Goal: Task Accomplishment & Management: Manage account settings

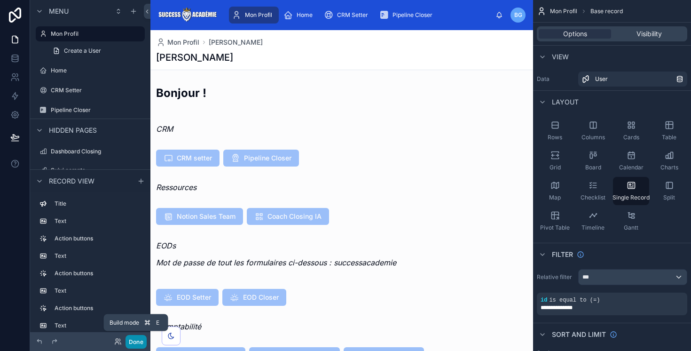
click at [132, 338] on button "Done" at bounding box center [136, 342] width 21 height 14
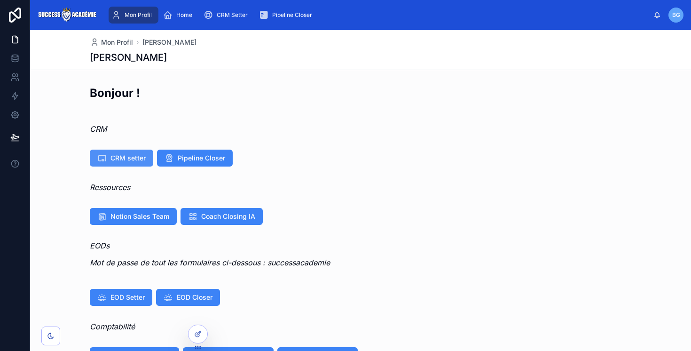
click at [128, 155] on span "CRM setter" at bounding box center [128, 157] width 35 height 9
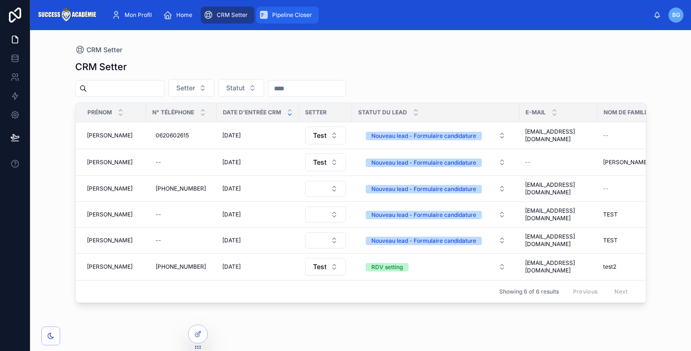
click at [287, 16] on span "Pipeline Closer" at bounding box center [292, 15] width 40 height 8
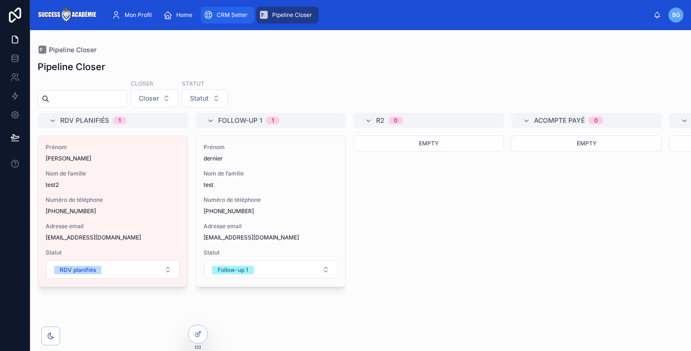
click at [234, 15] on span "CRM Setter" at bounding box center [232, 15] width 31 height 8
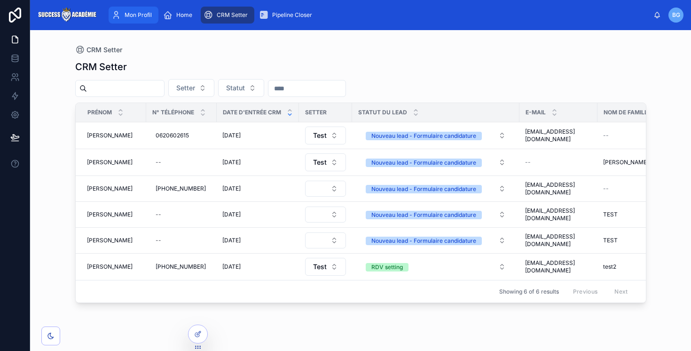
click at [138, 13] on span "Mon Profil" at bounding box center [138, 15] width 27 height 8
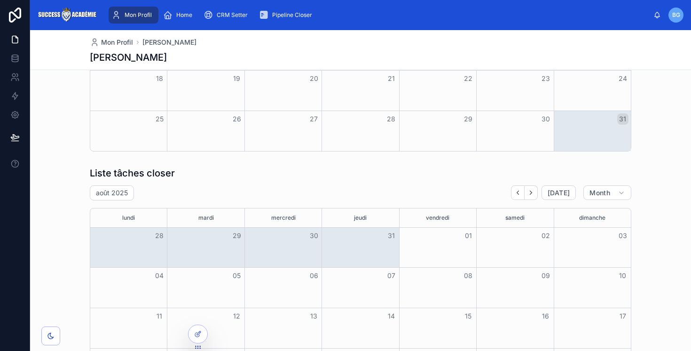
scroll to position [462, 0]
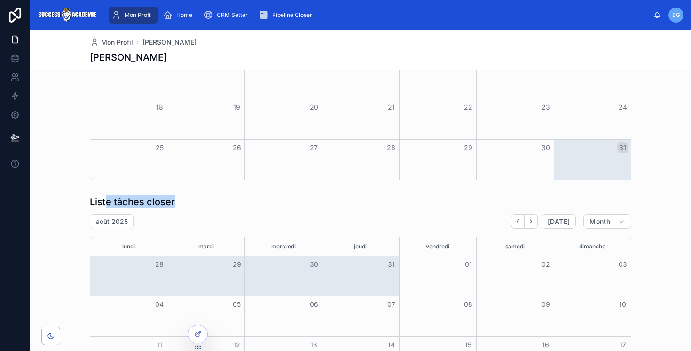
drag, startPoint x: 195, startPoint y: 199, endPoint x: 107, endPoint y: 198, distance: 88.4
click at [107, 198] on div "Liste tâches closer" at bounding box center [361, 201] width 542 height 13
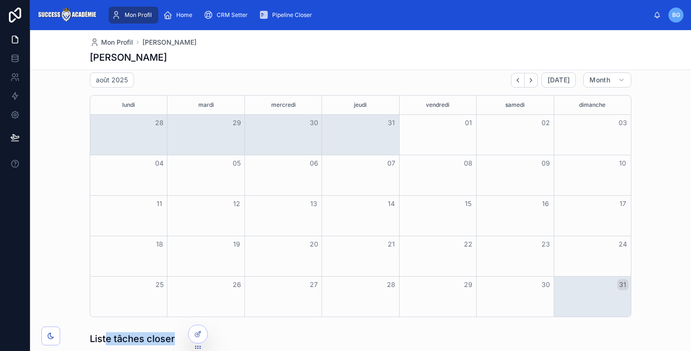
scroll to position [308, 0]
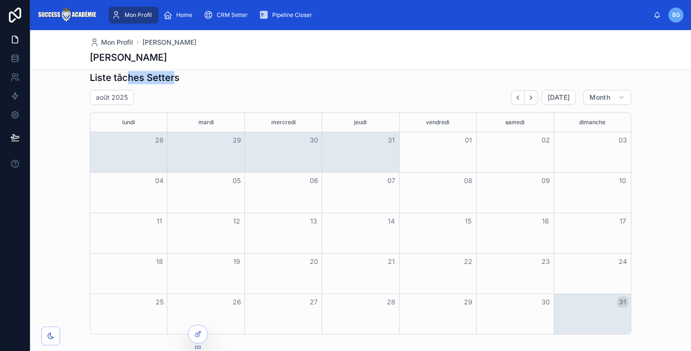
drag, startPoint x: 174, startPoint y: 78, endPoint x: 127, endPoint y: 78, distance: 47.5
click at [127, 78] on h1 "Liste tâches Setters" at bounding box center [135, 77] width 90 height 13
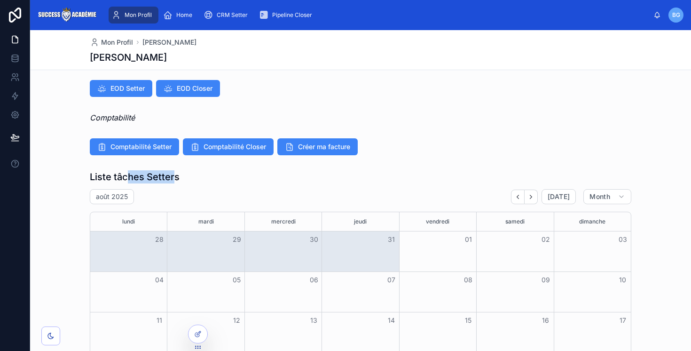
scroll to position [206, 0]
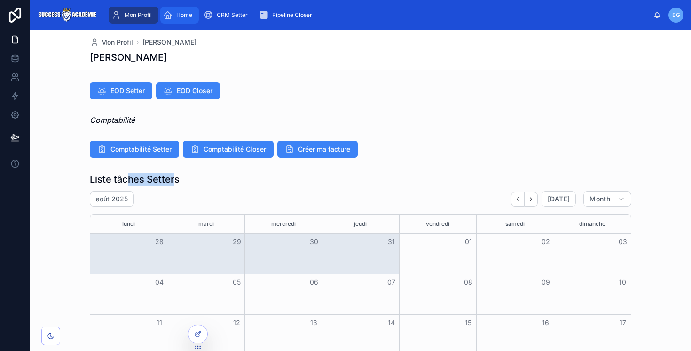
click at [180, 15] on span "Home" at bounding box center [184, 15] width 16 height 8
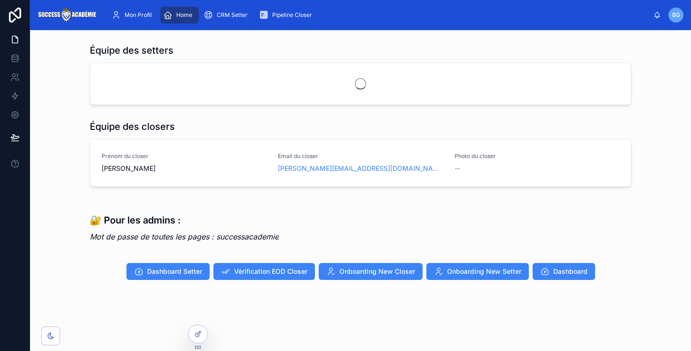
scroll to position [209, 0]
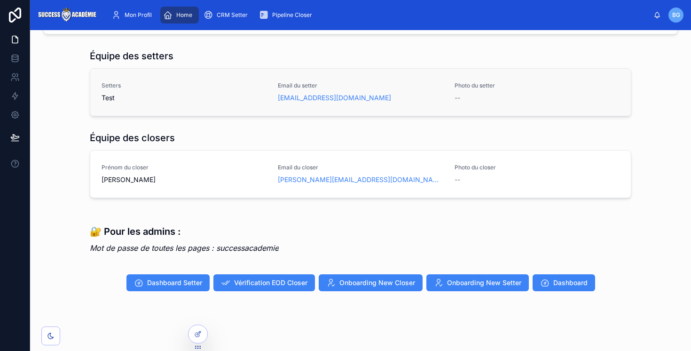
drag, startPoint x: 169, startPoint y: 96, endPoint x: 420, endPoint y: 80, distance: 251.6
click at [420, 81] on div "Setters Test Email du setter [EMAIL_ADDRESS][DOMAIN_NAME] Photo du setter --" at bounding box center [360, 92] width 541 height 47
drag, startPoint x: 177, startPoint y: 175, endPoint x: 351, endPoint y: 174, distance: 173.5
click at [351, 175] on div "Prénom du closer [PERSON_NAME] Email du closer [PERSON_NAME][EMAIL_ADDRESS][DOM…" at bounding box center [361, 174] width 518 height 21
click at [359, 126] on div "Cash Collecté - TOTAL 0 🏆 Leaderbord - Closers Closer [PERSON_NAME] test S-A To…" at bounding box center [360, 88] width 661 height 534
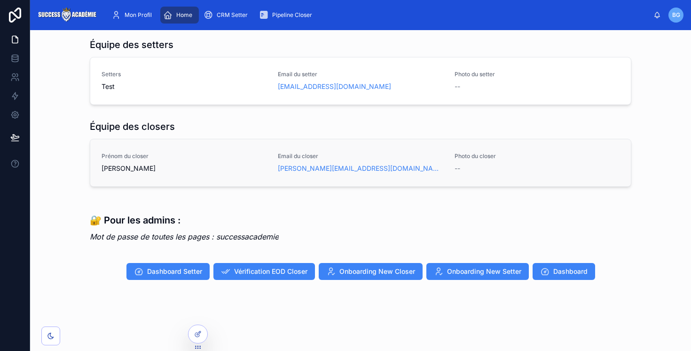
scroll to position [227, 0]
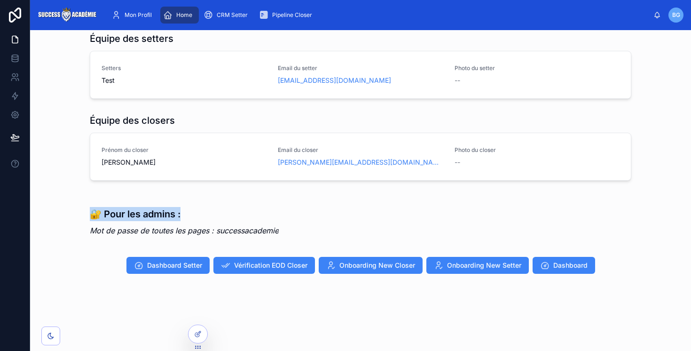
drag, startPoint x: 65, startPoint y: 207, endPoint x: 191, endPoint y: 223, distance: 127.5
click at [191, 223] on div "🔐 Pour les admins : Mot de passe de toutes les pages : successacademie" at bounding box center [361, 219] width 646 height 54
click at [191, 260] on button "Dashboard Setter" at bounding box center [168, 265] width 83 height 17
drag, startPoint x: 120, startPoint y: 234, endPoint x: 176, endPoint y: 230, distance: 56.1
click at [176, 230] on em "Mot de passe de toutes les pages : successacademie" at bounding box center [184, 230] width 189 height 9
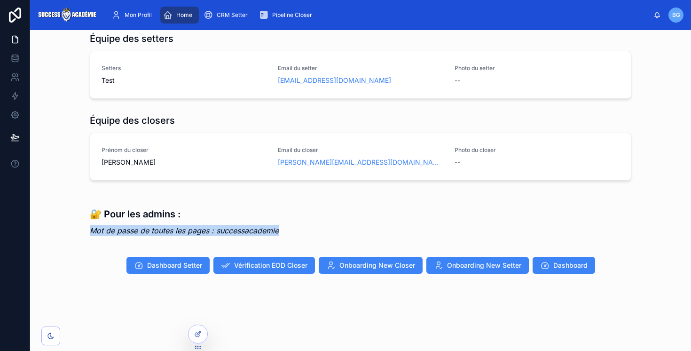
drag, startPoint x: 85, startPoint y: 228, endPoint x: 284, endPoint y: 230, distance: 198.9
click at [284, 230] on div "🔐 Pour les admins : Mot de passe de toutes les pages : successacademie" at bounding box center [361, 219] width 646 height 54
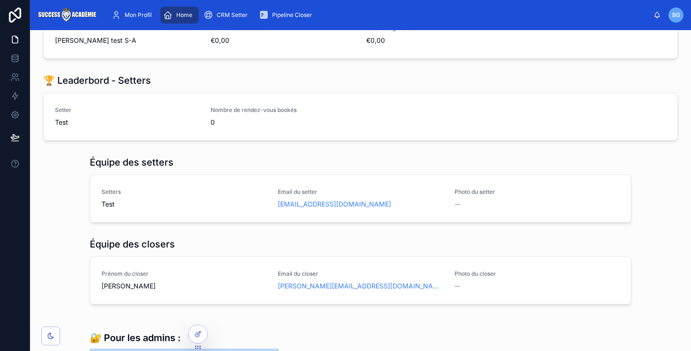
scroll to position [0, 0]
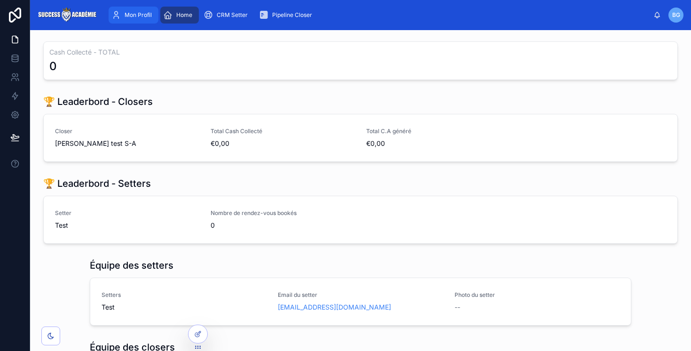
click at [136, 15] on span "Mon Profil" at bounding box center [138, 15] width 27 height 8
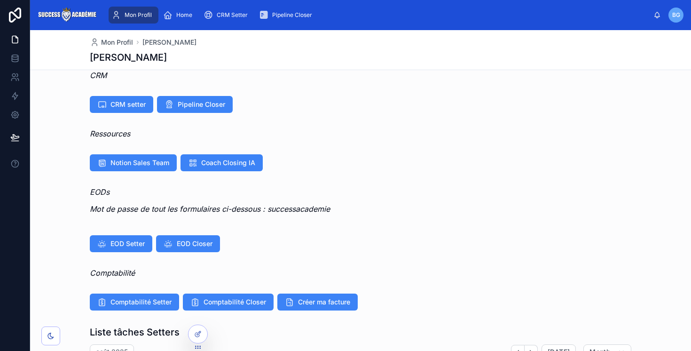
scroll to position [54, 0]
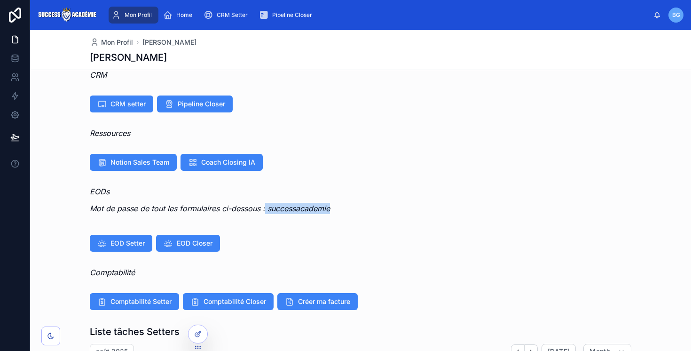
drag, startPoint x: 346, startPoint y: 212, endPoint x: 266, endPoint y: 207, distance: 80.1
click at [266, 207] on p "Mot de passe de tout les formulaires ci-dessous : successacademie" at bounding box center [361, 208] width 542 height 11
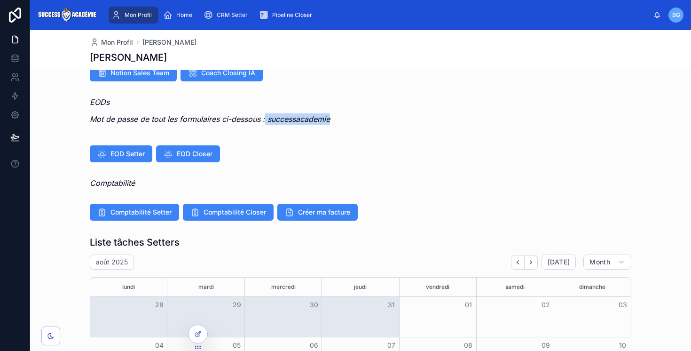
scroll to position [0, 0]
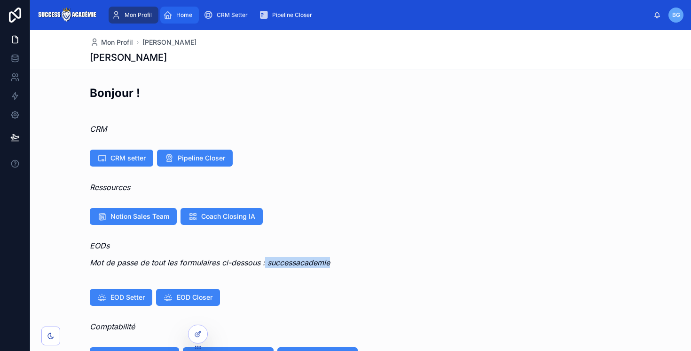
click at [192, 16] on div "Home" at bounding box center [179, 15] width 33 height 15
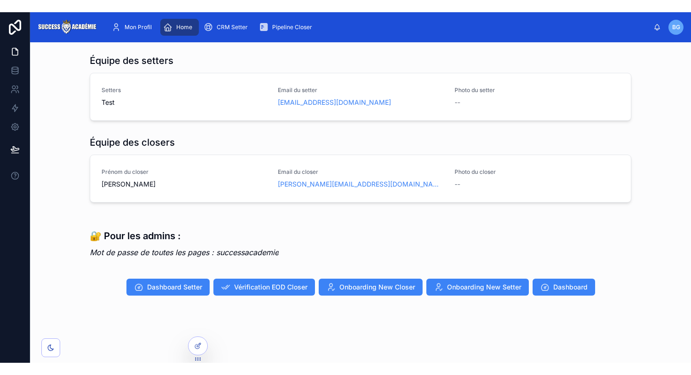
scroll to position [174, 0]
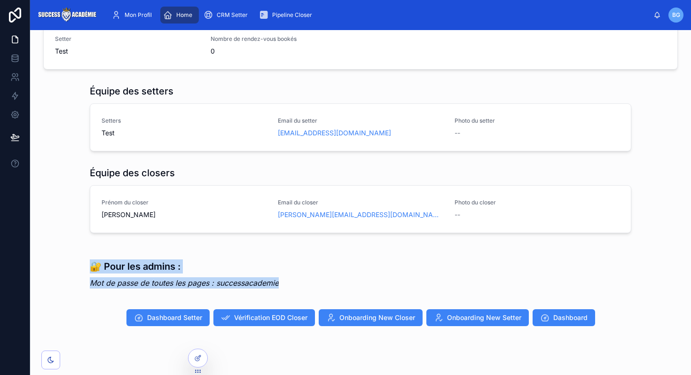
drag, startPoint x: 71, startPoint y: 262, endPoint x: 284, endPoint y: 279, distance: 213.7
click at [284, 279] on div "🔐 Pour les admins : Mot de passe de toutes les pages : successacademie" at bounding box center [361, 272] width 646 height 54
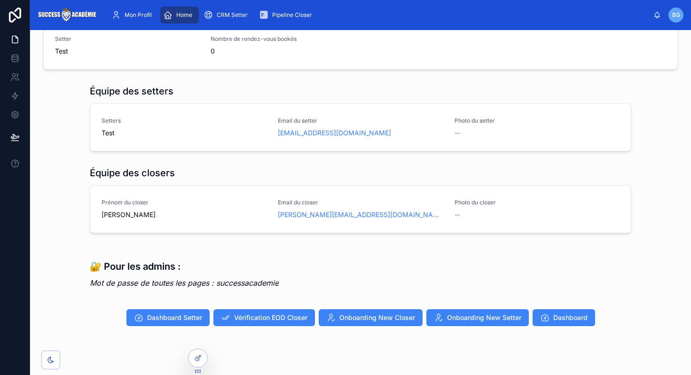
click at [117, 305] on div "Cash Collecté - TOTAL 0 🏆 Leaderbord - Closers Closer [PERSON_NAME] test S-A To…" at bounding box center [360, 123] width 661 height 534
click at [364, 322] on span "Onboarding New Closer" at bounding box center [378, 317] width 76 height 9
click at [293, 9] on div "Pipeline Closer" at bounding box center [287, 15] width 57 height 15
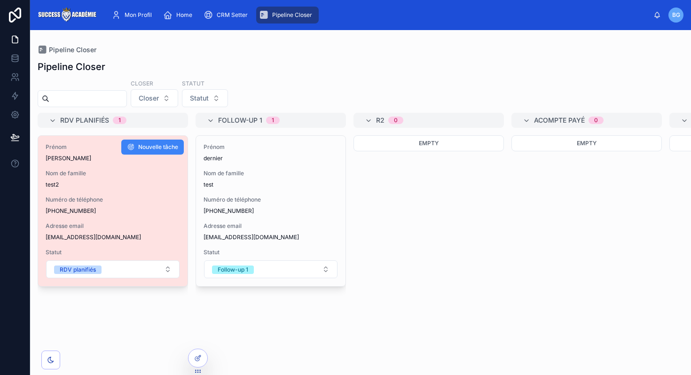
click at [125, 208] on span "[PHONE_NUMBER]" at bounding box center [113, 211] width 135 height 8
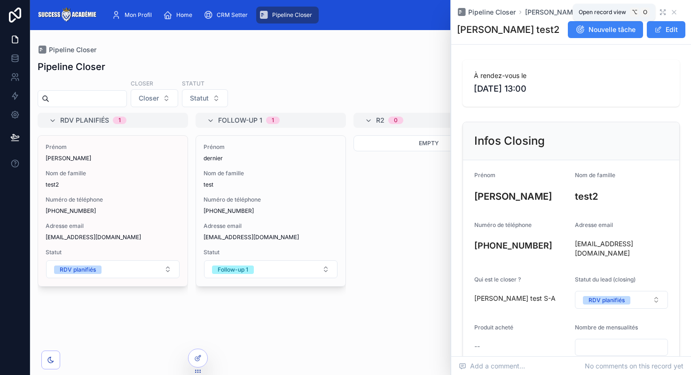
click at [663, 10] on icon at bounding box center [663, 12] width 8 height 8
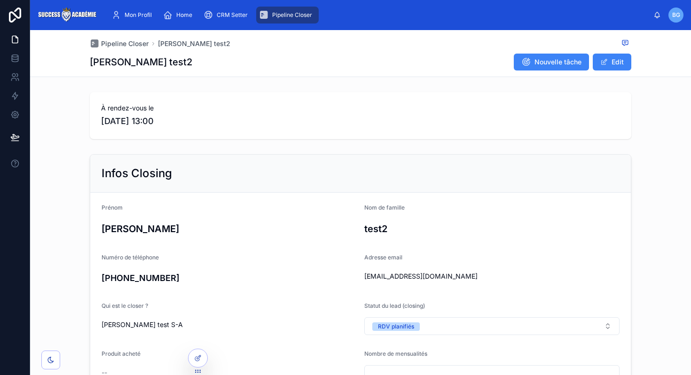
drag, startPoint x: 302, startPoint y: 116, endPoint x: 82, endPoint y: 114, distance: 219.6
click at [82, 114] on div "À rendez-vous le [DATE] 13:00" at bounding box center [360, 115] width 661 height 55
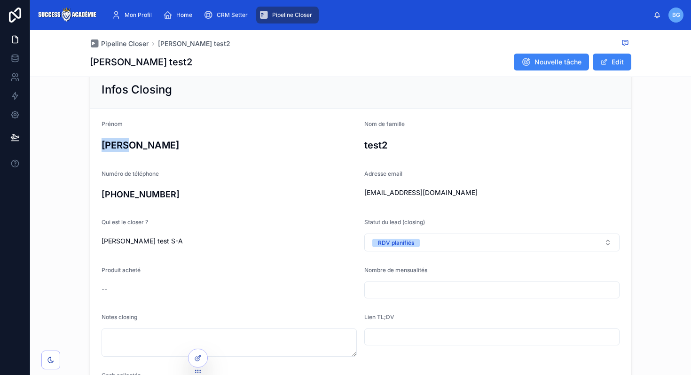
drag, startPoint x: 90, startPoint y: 137, endPoint x: 298, endPoint y: 145, distance: 208.5
click at [298, 145] on form "Prénom [PERSON_NAME] de famille test2 Numéro de téléphone [PHONE_NUMBER] Adress…" at bounding box center [360, 295] width 541 height 372
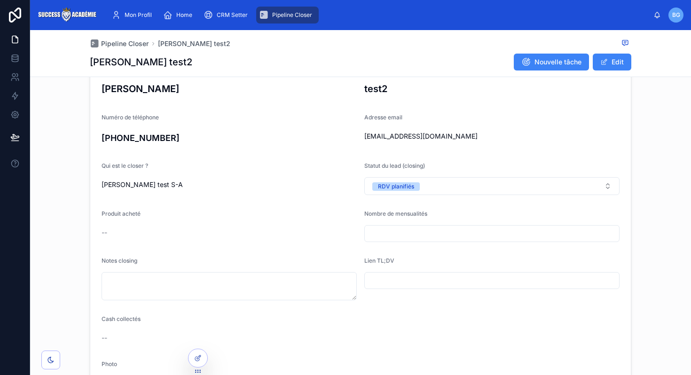
drag, startPoint x: 113, startPoint y: 175, endPoint x: 211, endPoint y: 173, distance: 97.8
click at [211, 173] on div "Qui est le closer ? [PERSON_NAME] test S-A" at bounding box center [229, 178] width 255 height 33
click at [443, 185] on button "RDV planifiés" at bounding box center [491, 186] width 255 height 18
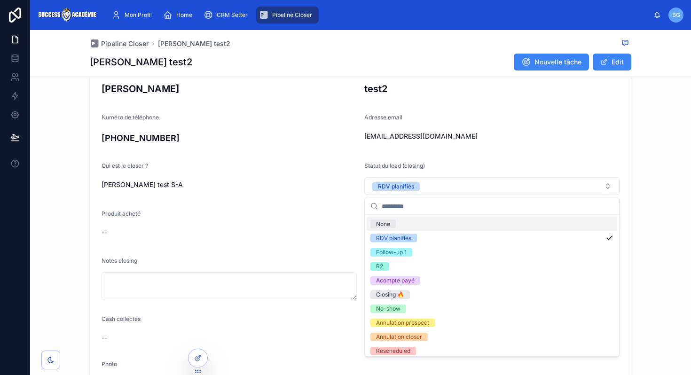
click at [481, 147] on div "Adresse email [EMAIL_ADDRESS][DOMAIN_NAME]" at bounding box center [491, 130] width 255 height 33
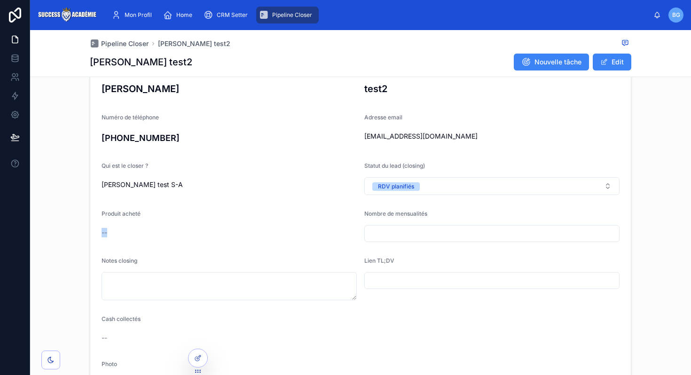
drag, startPoint x: 118, startPoint y: 237, endPoint x: 82, endPoint y: 237, distance: 35.7
click at [82, 237] on div "Infos Closing Prénom [PERSON_NAME] de famille test2 Numéro de téléphone [PHONE_…" at bounding box center [360, 219] width 661 height 419
drag, startPoint x: 94, startPoint y: 212, endPoint x: 424, endPoint y: 285, distance: 338.1
click at [424, 285] on form "Prénom [PERSON_NAME] de famille test2 Numéro de téléphone [PHONE_NUMBER] Adress…" at bounding box center [360, 239] width 541 height 372
click at [188, 224] on div "Produit acheté --" at bounding box center [229, 226] width 255 height 32
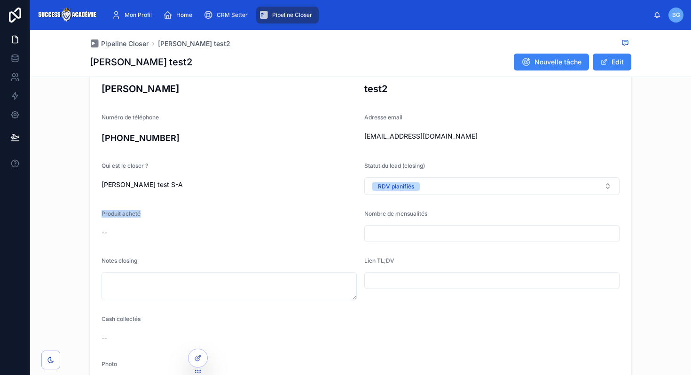
drag, startPoint x: 94, startPoint y: 216, endPoint x: 125, endPoint y: 219, distance: 31.2
click at [125, 219] on form "Prénom [PERSON_NAME] de famille test2 Numéro de téléphone [PHONE_NUMBER] Adress…" at bounding box center [360, 239] width 541 height 372
click at [415, 231] on input "text" at bounding box center [492, 233] width 254 height 13
click at [121, 217] on span "Produit acheté" at bounding box center [121, 213] width 39 height 7
click at [396, 236] on input "text" at bounding box center [492, 233] width 254 height 13
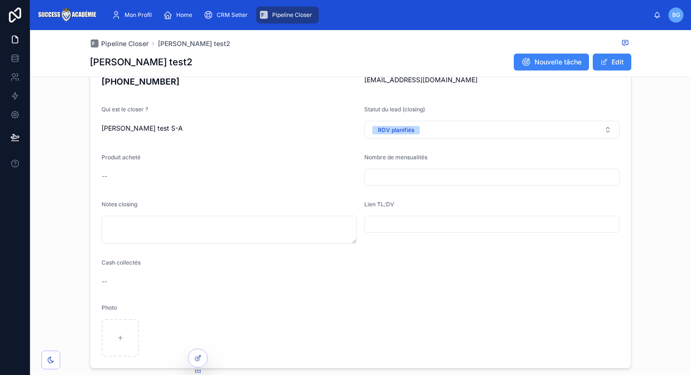
scroll to position [199, 0]
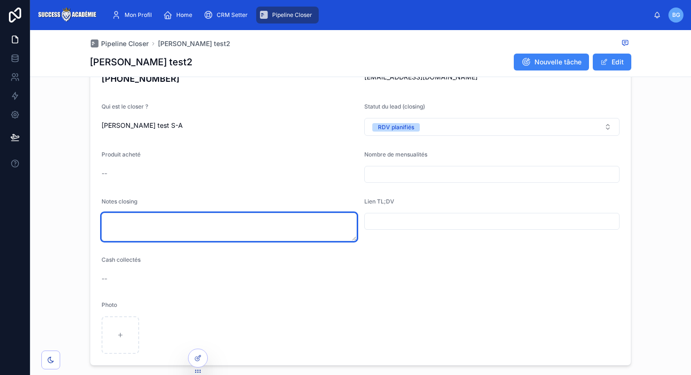
click at [230, 231] on textarea at bounding box center [229, 227] width 255 height 28
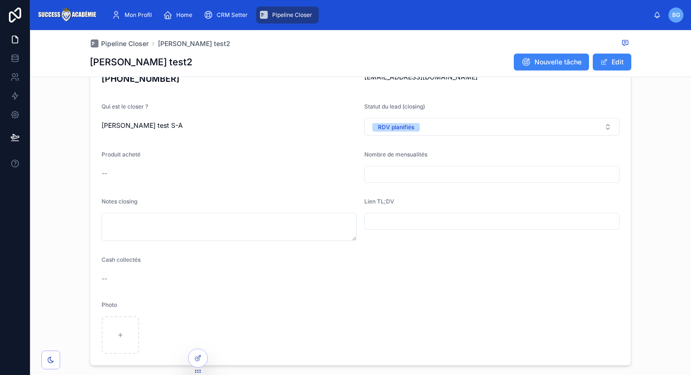
click at [425, 221] on input "text" at bounding box center [492, 221] width 254 height 13
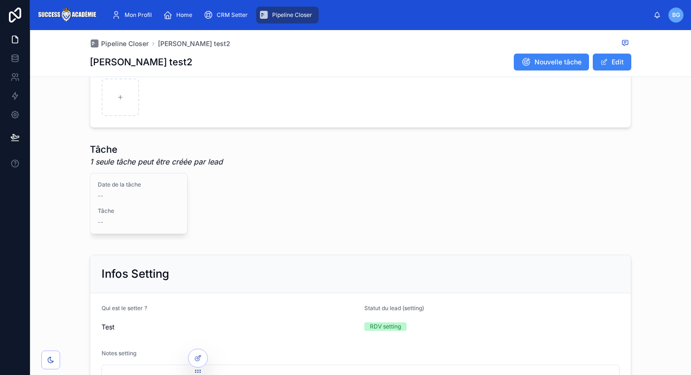
scroll to position [438, 0]
click at [561, 64] on span "Nouvelle tâche" at bounding box center [558, 61] width 47 height 9
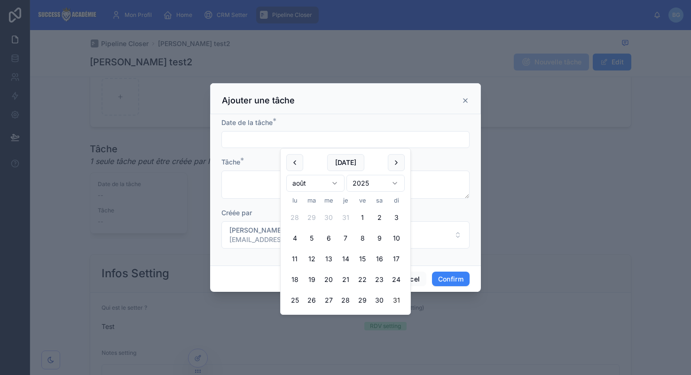
click at [328, 141] on input "text" at bounding box center [345, 139] width 247 height 13
click at [395, 161] on button at bounding box center [396, 162] width 17 height 17
click at [359, 219] on button "5" at bounding box center [362, 217] width 17 height 17
type input "**********"
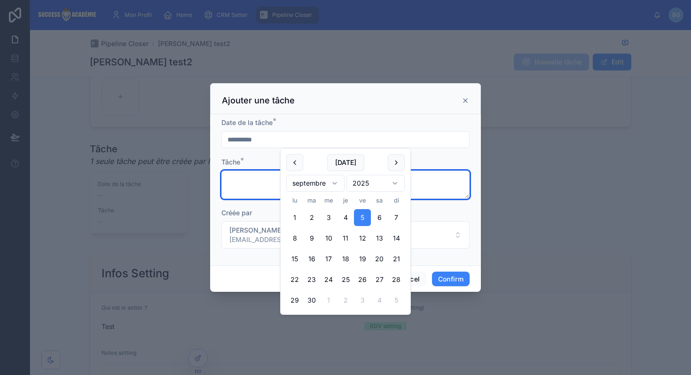
click at [251, 181] on textarea at bounding box center [346, 185] width 248 height 28
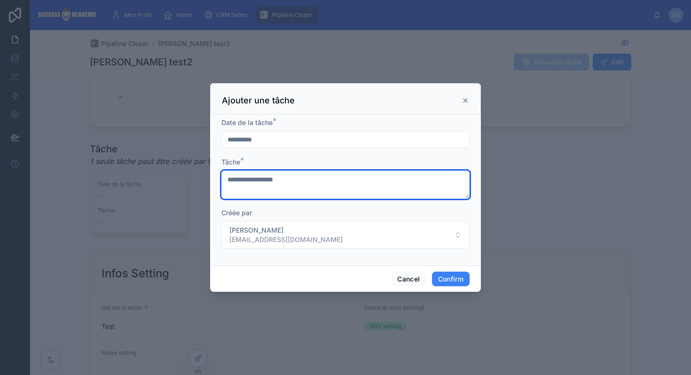
click at [251, 182] on textarea "**********" at bounding box center [346, 185] width 248 height 28
type textarea "**********"
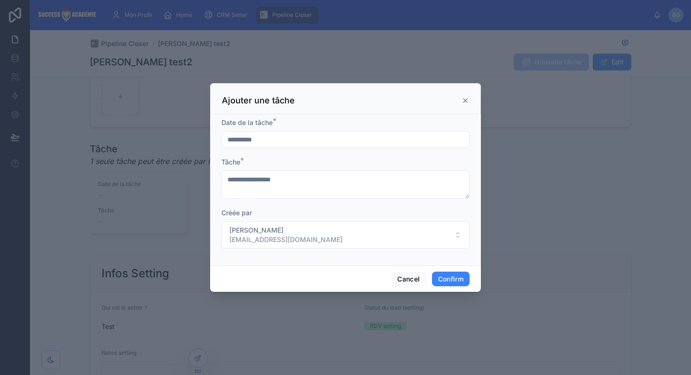
click at [457, 287] on div "Cancel Confirm" at bounding box center [345, 279] width 271 height 27
click at [456, 278] on button "Confirm" at bounding box center [451, 279] width 38 height 15
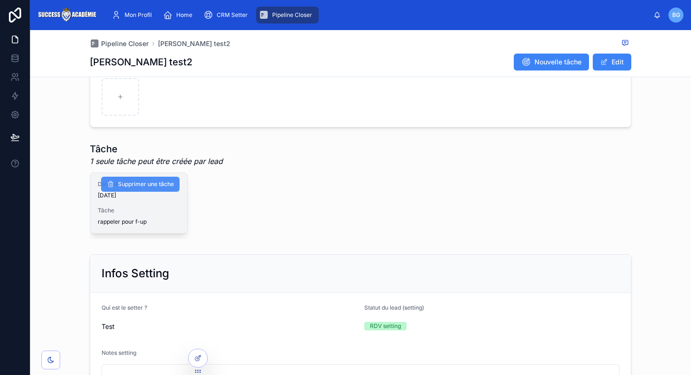
click at [140, 186] on span "Supprimer une tâche" at bounding box center [146, 185] width 56 height 8
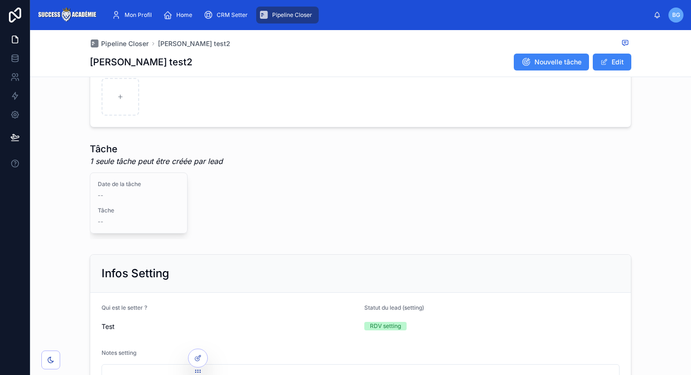
scroll to position [455, 0]
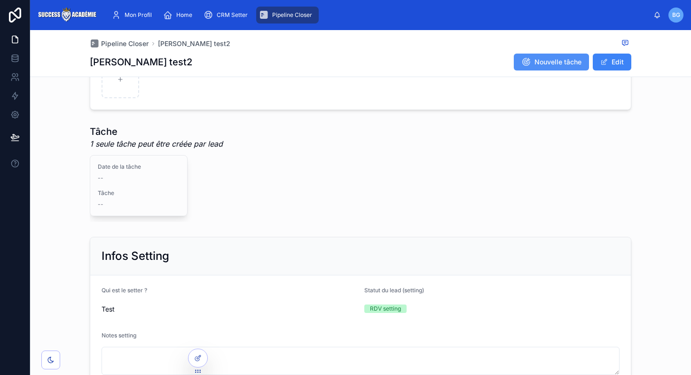
click at [548, 59] on span "Nouvelle tâche" at bounding box center [558, 61] width 47 height 9
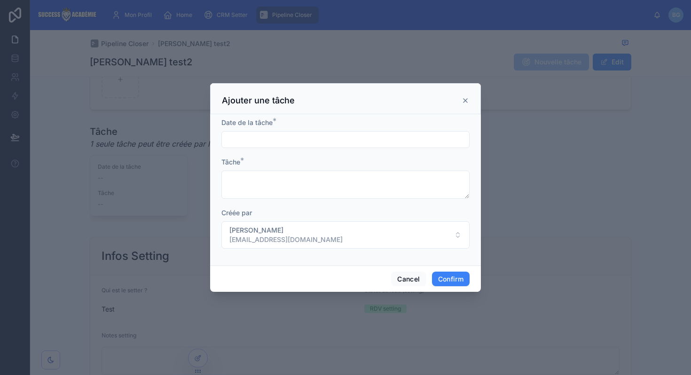
click at [356, 141] on input "text" at bounding box center [345, 139] width 247 height 13
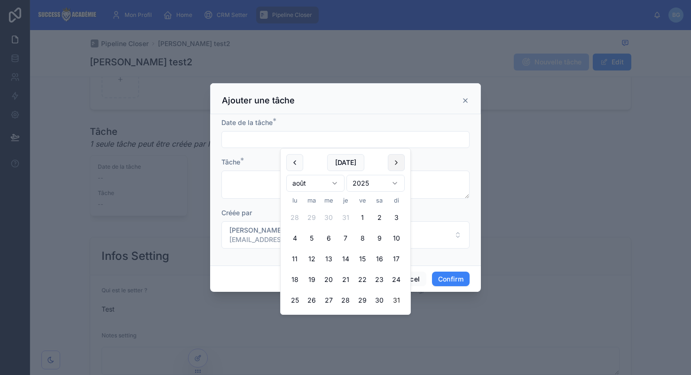
click at [404, 160] on button at bounding box center [396, 162] width 17 height 17
click at [363, 218] on button "5" at bounding box center [362, 217] width 17 height 17
type input "**********"
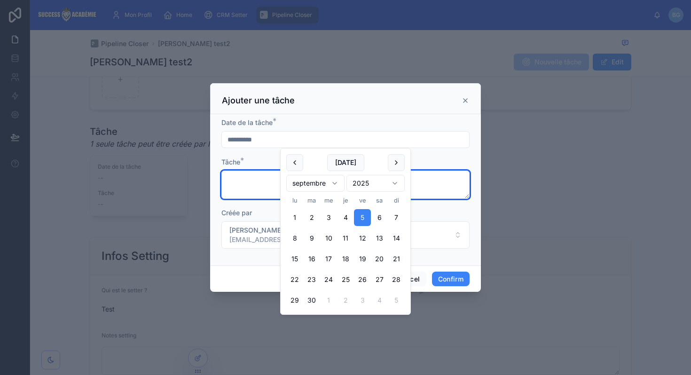
click at [261, 187] on textarea at bounding box center [346, 185] width 248 height 28
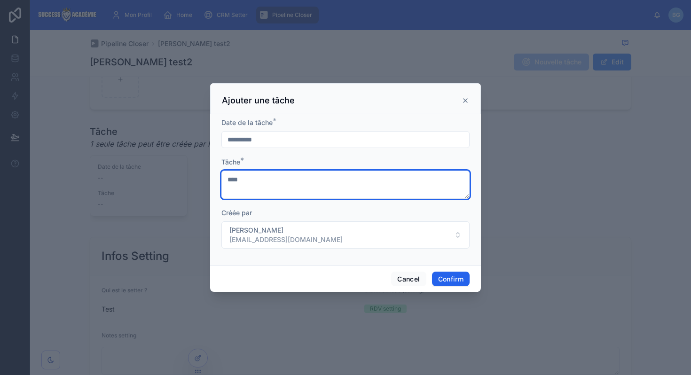
type textarea "****"
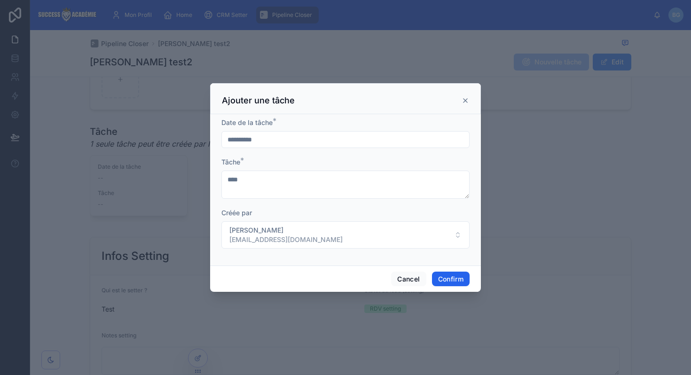
click at [454, 277] on button "Confirm" at bounding box center [451, 279] width 38 height 15
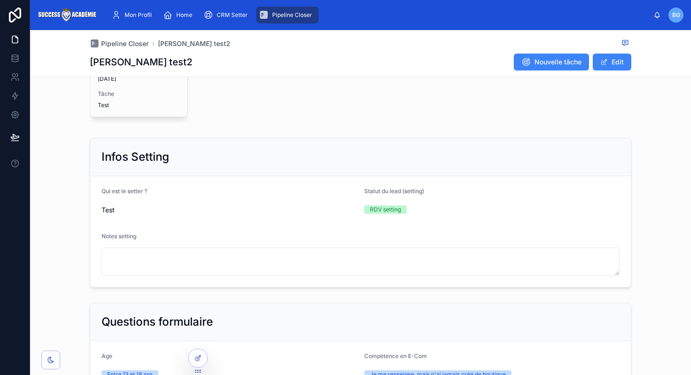
scroll to position [580, 0]
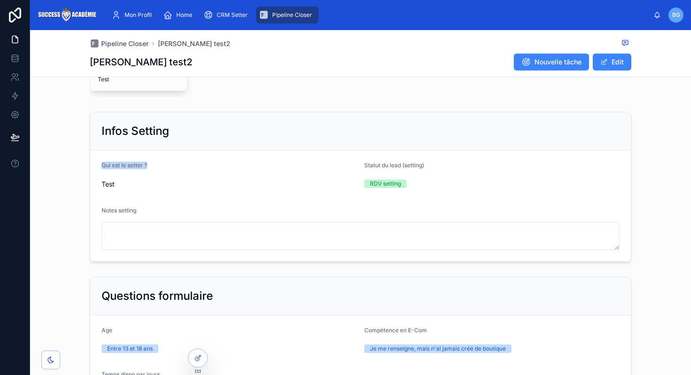
drag, startPoint x: 103, startPoint y: 167, endPoint x: 255, endPoint y: 166, distance: 152.4
click at [255, 166] on div "Qui est le setter ?" at bounding box center [229, 167] width 255 height 11
drag, startPoint x: 346, startPoint y: 161, endPoint x: 402, endPoint y: 165, distance: 56.1
click at [402, 165] on form "Qui est le setter ? Test Statut du lead (setting) RDV setting Notes setting" at bounding box center [360, 205] width 541 height 111
drag, startPoint x: 380, startPoint y: 187, endPoint x: 410, endPoint y: 186, distance: 30.1
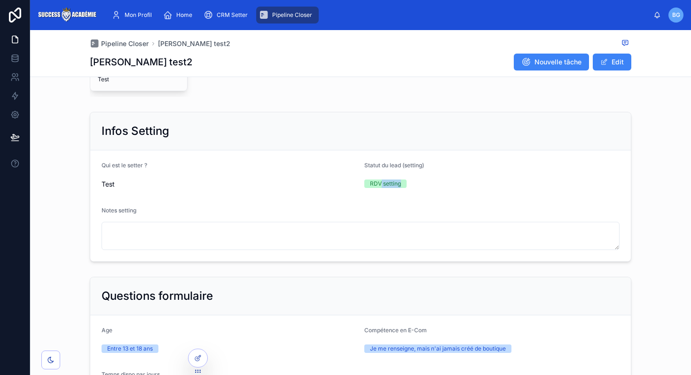
click at [410, 186] on div "RDV setting" at bounding box center [491, 184] width 255 height 8
click at [411, 186] on div "RDV setting" at bounding box center [491, 184] width 255 height 8
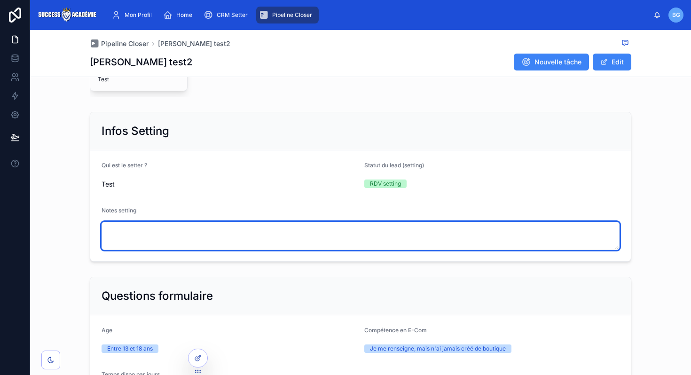
click at [152, 229] on textarea at bounding box center [361, 236] width 518 height 28
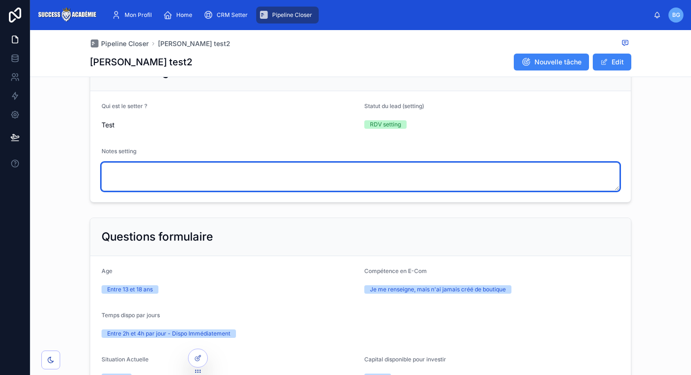
scroll to position [770, 0]
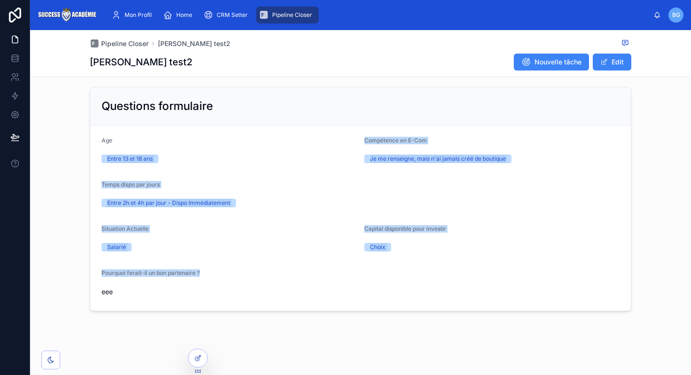
drag, startPoint x: 94, startPoint y: 148, endPoint x: 473, endPoint y: 272, distance: 398.4
click at [473, 272] on form "Age Entre 13 et 18 ans Compétence en E-Com Je me renseigne, mais n'ai jamais cr…" at bounding box center [360, 218] width 541 height 185
click at [298, 185] on div "Temps dispo par jours" at bounding box center [361, 186] width 518 height 11
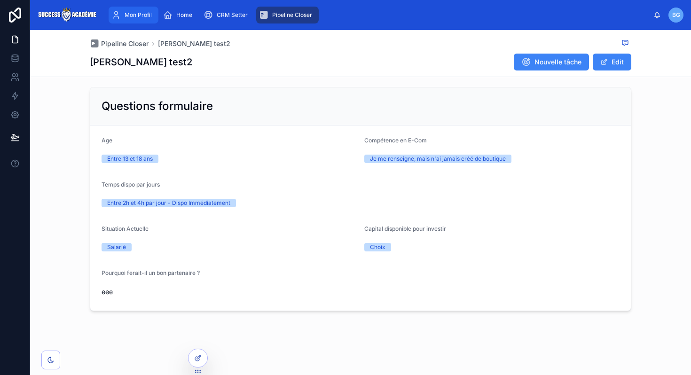
click at [135, 17] on span "Mon Profil" at bounding box center [138, 15] width 27 height 8
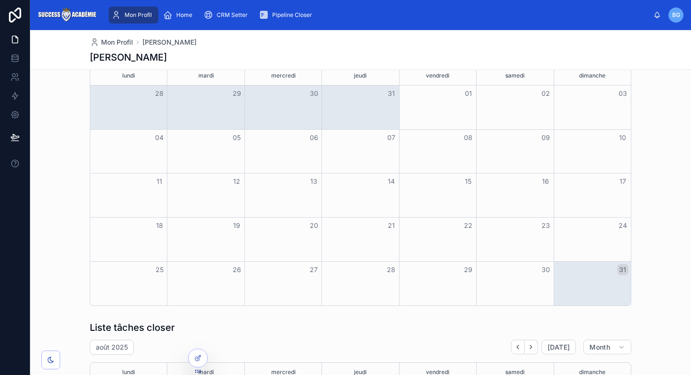
scroll to position [454, 0]
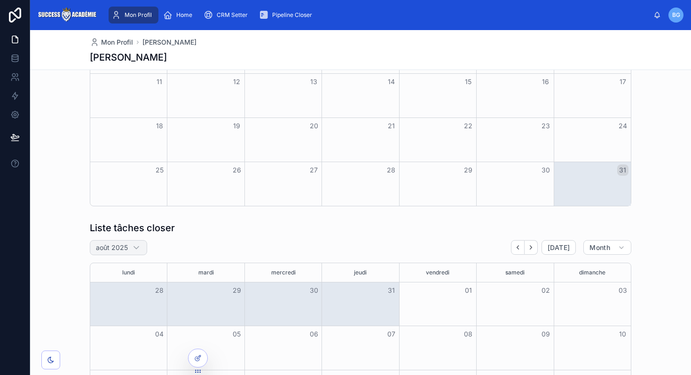
click at [108, 251] on h2 "août 2025" at bounding box center [112, 247] width 32 height 9
select select "****"
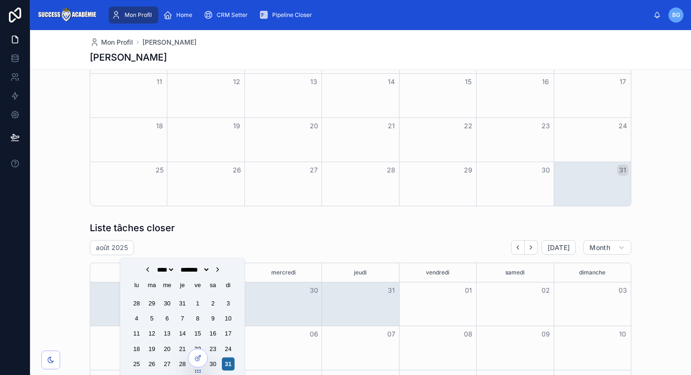
click at [222, 268] on icon "Choose Date" at bounding box center [218, 270] width 8 height 8
select select "*"
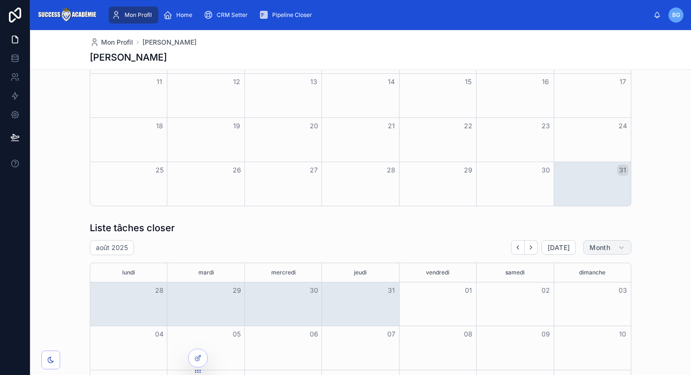
click at [605, 247] on span "Month" at bounding box center [600, 248] width 21 height 8
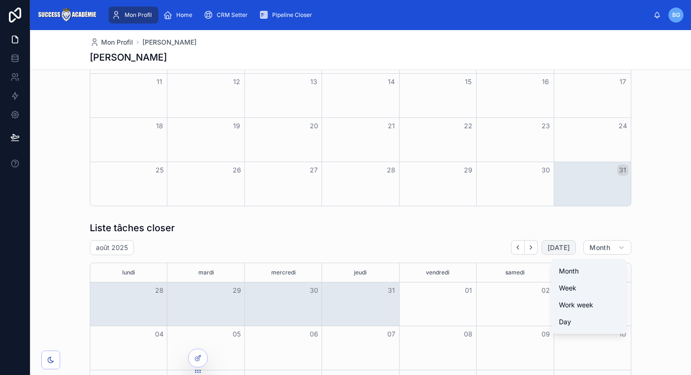
click at [562, 244] on span "[DATE]" at bounding box center [559, 248] width 22 height 8
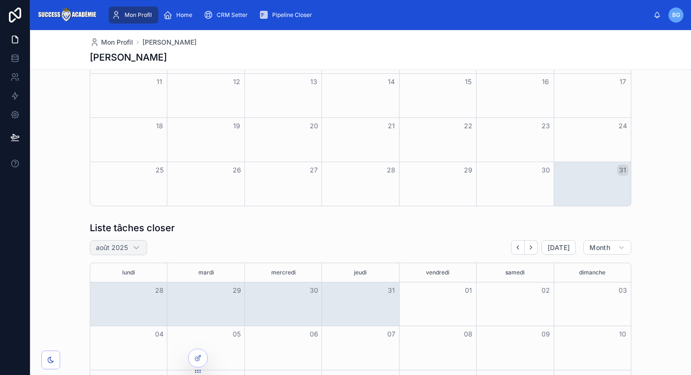
click at [121, 251] on h2 "août 2025" at bounding box center [112, 247] width 32 height 9
select select "****"
select select "*"
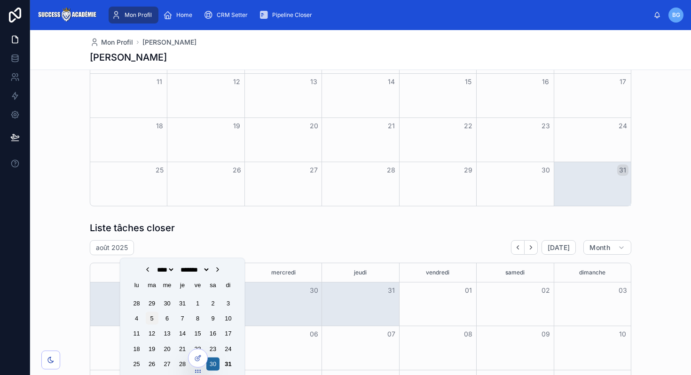
click at [147, 316] on div "5" at bounding box center [152, 318] width 13 height 13
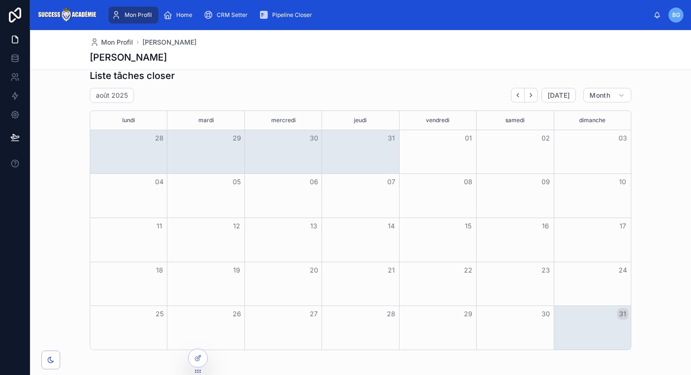
scroll to position [598, 0]
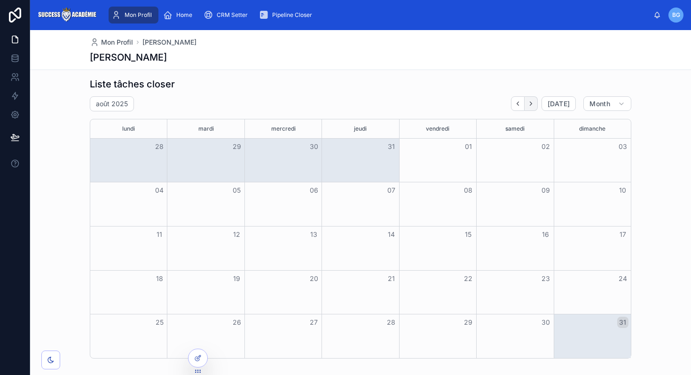
click at [535, 103] on icon "Next" at bounding box center [531, 103] width 7 height 7
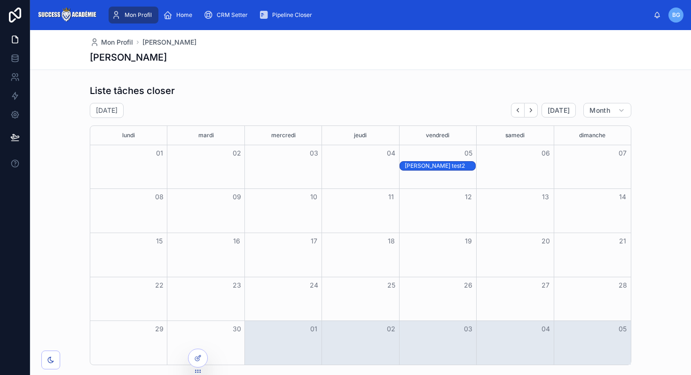
scroll to position [592, 0]
click at [12, 110] on link at bounding box center [15, 114] width 30 height 19
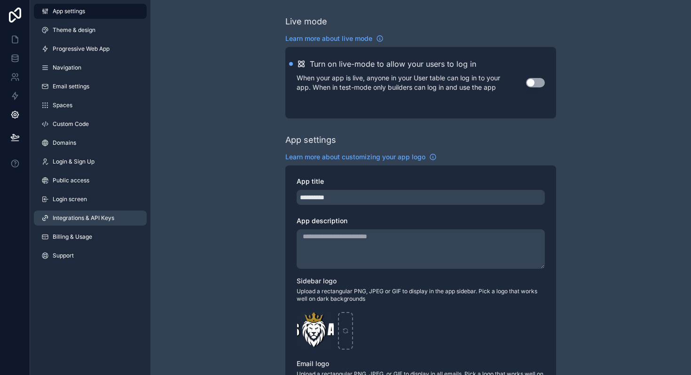
click at [76, 220] on span "Integrations & API Keys" at bounding box center [84, 218] width 62 height 8
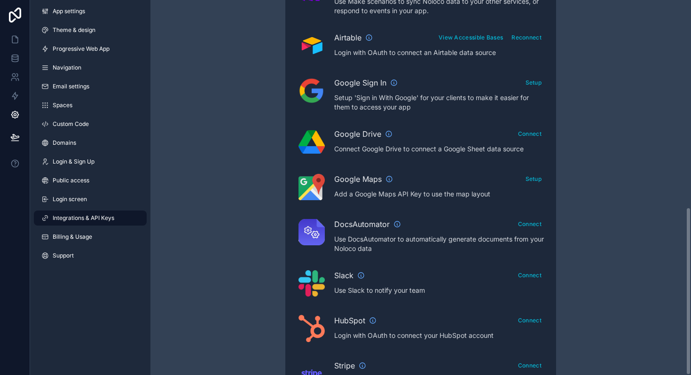
scroll to position [463, 0]
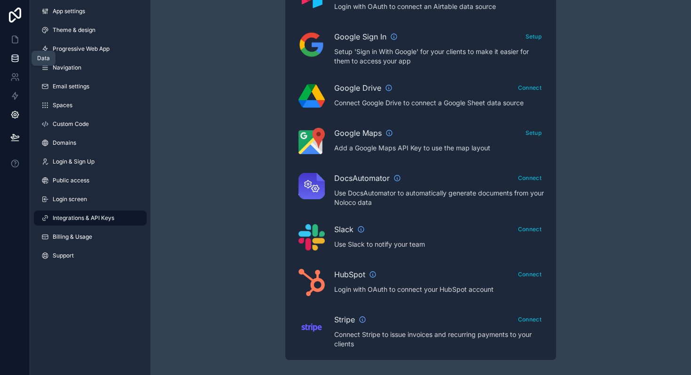
click at [14, 58] on icon at bounding box center [14, 58] width 9 height 9
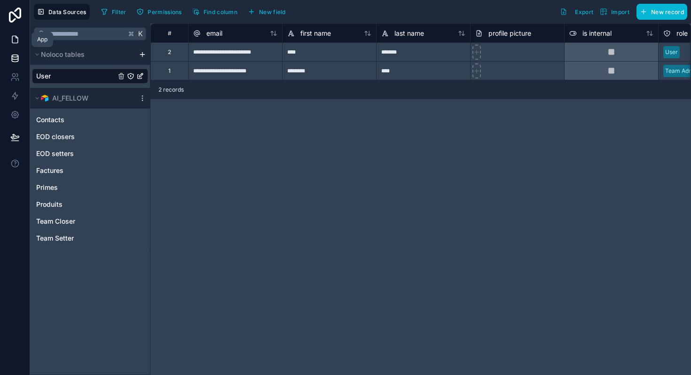
click at [14, 37] on icon at bounding box center [14, 39] width 9 height 9
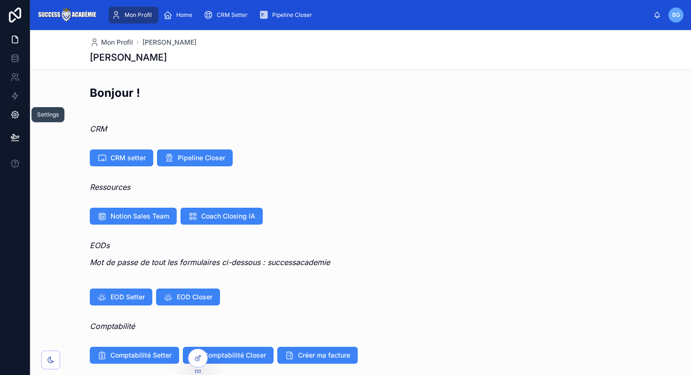
click at [12, 113] on icon at bounding box center [14, 114] width 9 height 9
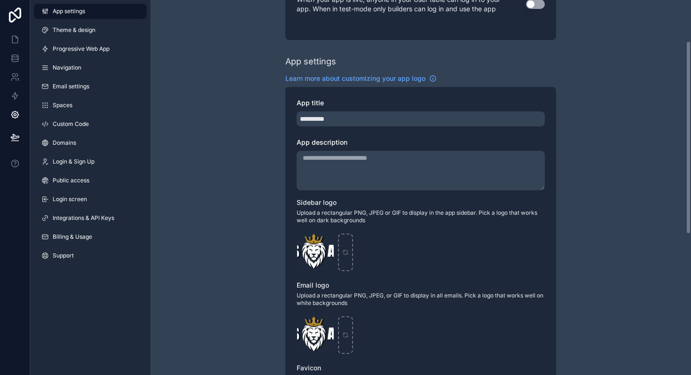
scroll to position [79, 0]
click at [69, 112] on link "Spaces" at bounding box center [90, 105] width 113 height 15
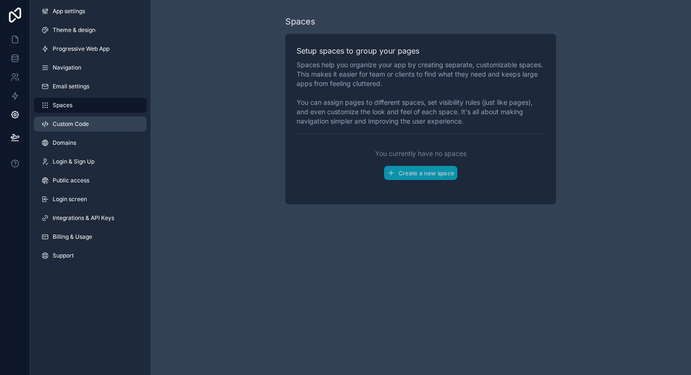
click at [69, 123] on span "Custom Code" at bounding box center [71, 124] width 36 height 8
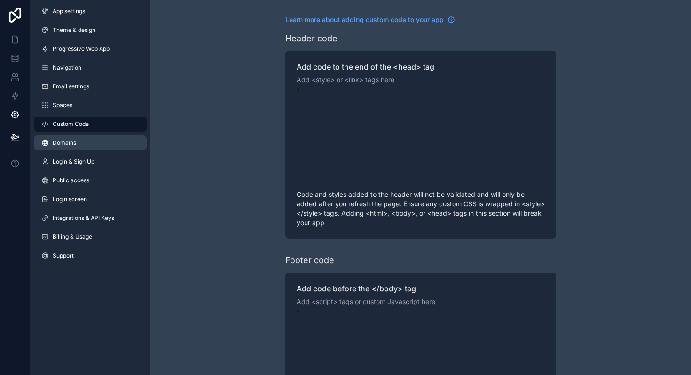
scroll to position [85, 0]
click at [69, 137] on link "Domains" at bounding box center [90, 142] width 113 height 15
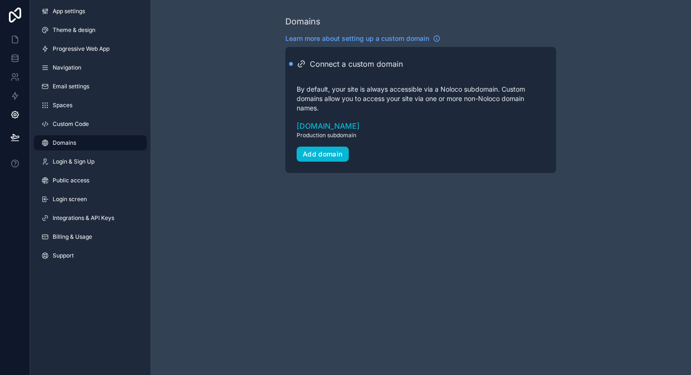
click at [70, 153] on div "App settings Theme & design Progressive Web App Navigation Email settings Space…" at bounding box center [90, 135] width 120 height 271
click at [70, 160] on span "Login & Sign Up" at bounding box center [74, 162] width 42 height 8
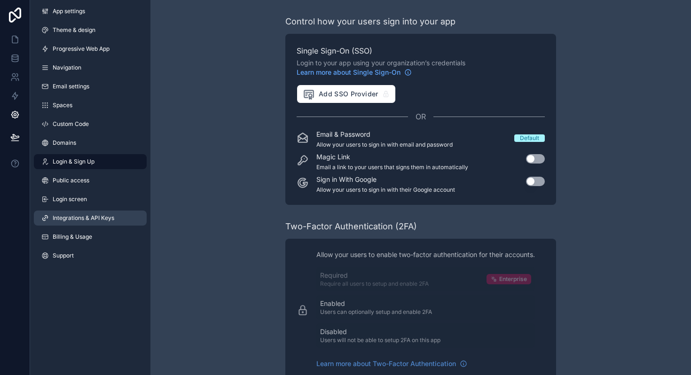
click at [72, 212] on link "Integrations & API Keys" at bounding box center [90, 218] width 113 height 15
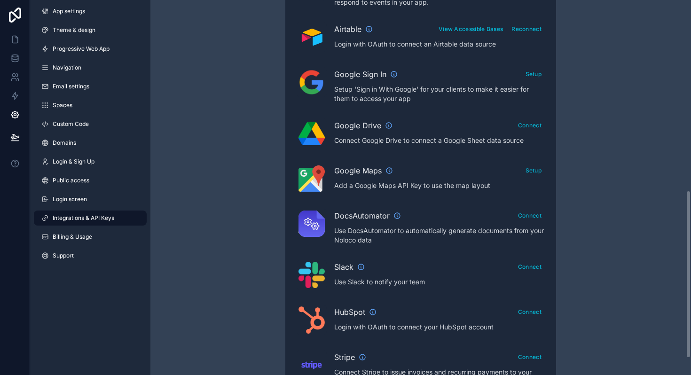
scroll to position [463, 0]
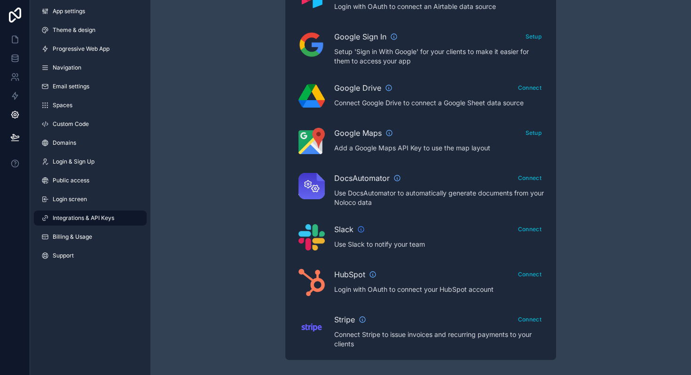
click at [359, 228] on icon "scrollable content" at bounding box center [361, 230] width 8 height 8
drag, startPoint x: 331, startPoint y: 243, endPoint x: 449, endPoint y: 245, distance: 117.6
click at [449, 245] on div "Slack Connect Use Slack to notify your team" at bounding box center [421, 237] width 248 height 30
click at [342, 253] on div "SmartSuite Connect Login with OAuth to connect a SmartSuite data source OpenAI …" at bounding box center [421, 70] width 248 height 557
drag, startPoint x: 443, startPoint y: 256, endPoint x: 322, endPoint y: 251, distance: 121.4
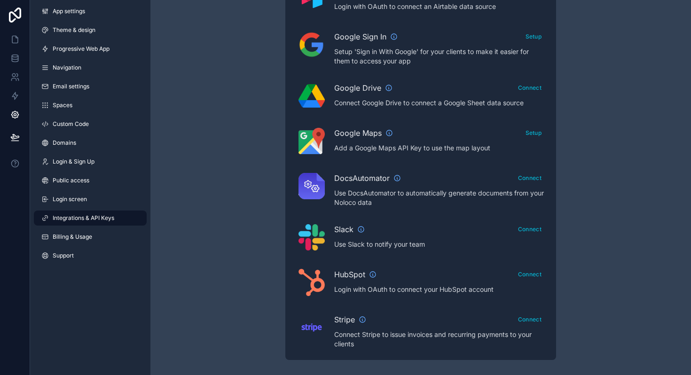
click at [322, 251] on div "SmartSuite Connect Login with OAuth to connect a SmartSuite data source OpenAI …" at bounding box center [421, 70] width 248 height 557
click at [404, 249] on p "Use Slack to notify your team" at bounding box center [439, 244] width 211 height 9
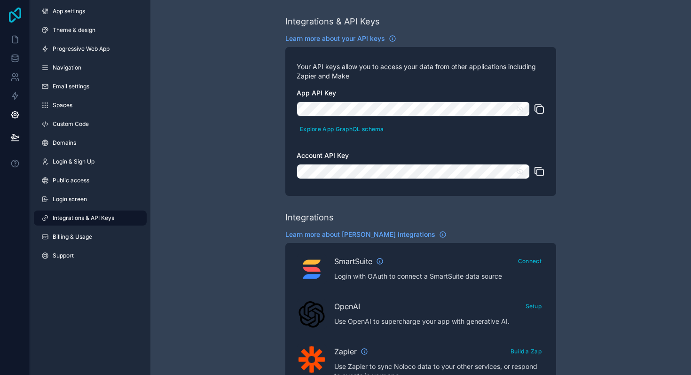
click at [9, 14] on icon at bounding box center [15, 15] width 12 height 15
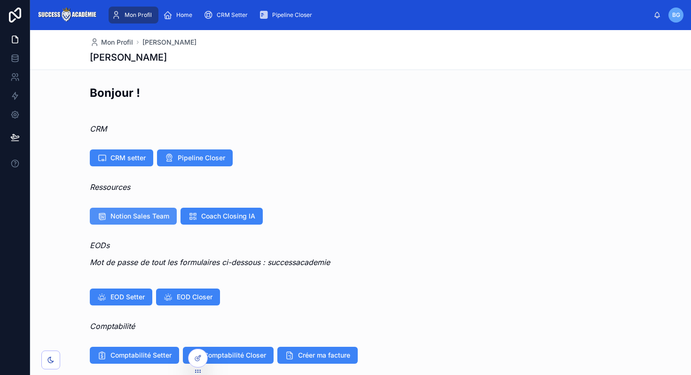
click at [150, 208] on button "Notion Sales Team" at bounding box center [133, 216] width 87 height 17
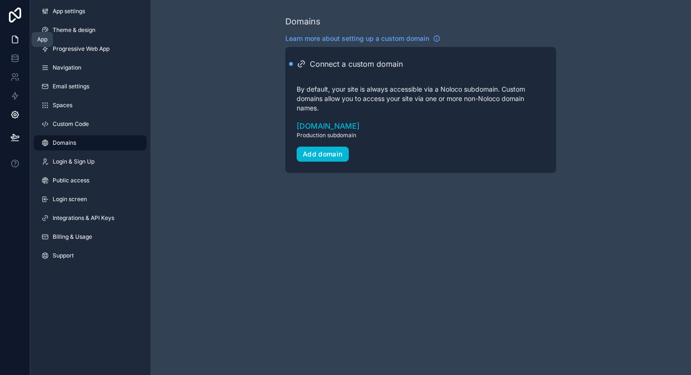
click at [12, 39] on icon at bounding box center [15, 39] width 6 height 7
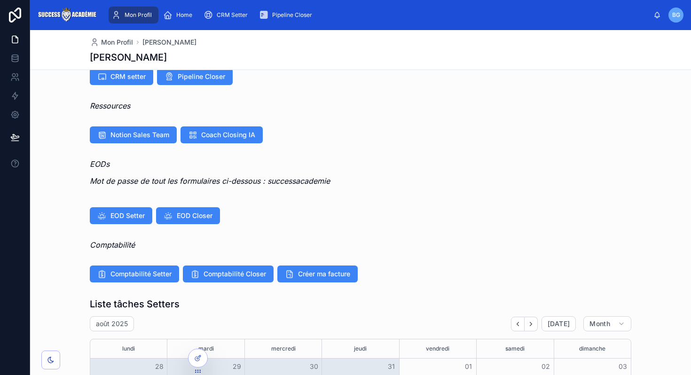
scroll to position [146, 0]
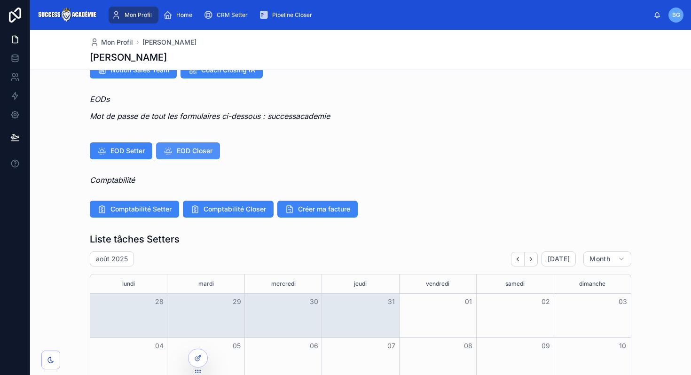
click at [196, 147] on span "EOD Closer" at bounding box center [195, 150] width 36 height 9
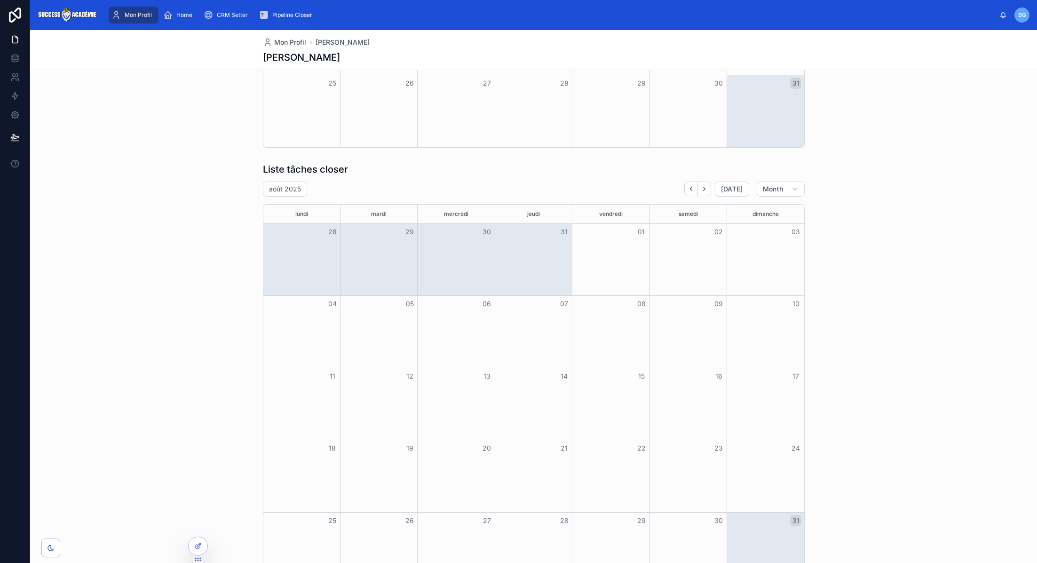
scroll to position [739, 0]
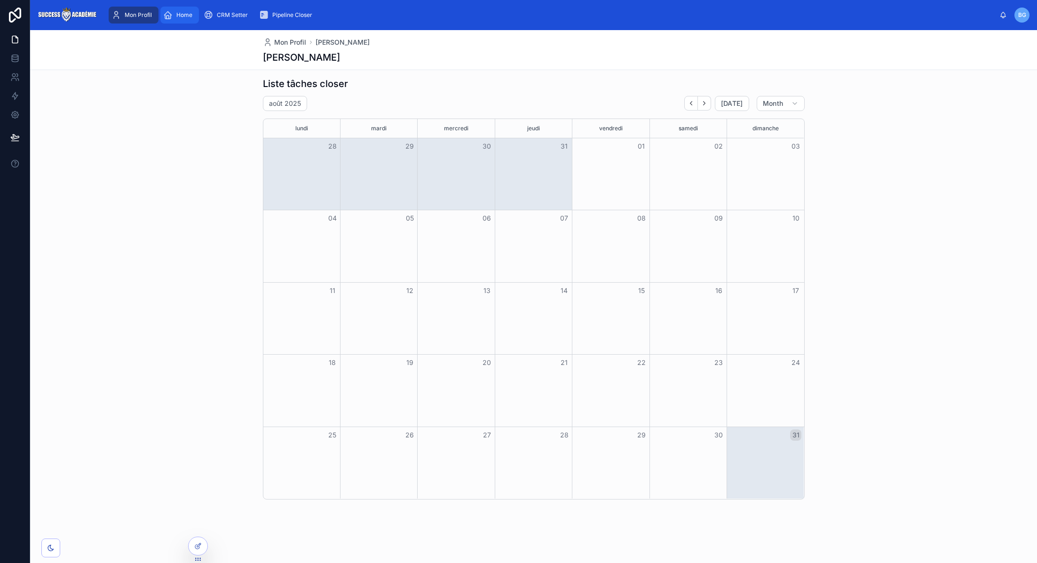
click at [180, 13] on span "Home" at bounding box center [184, 15] width 16 height 8
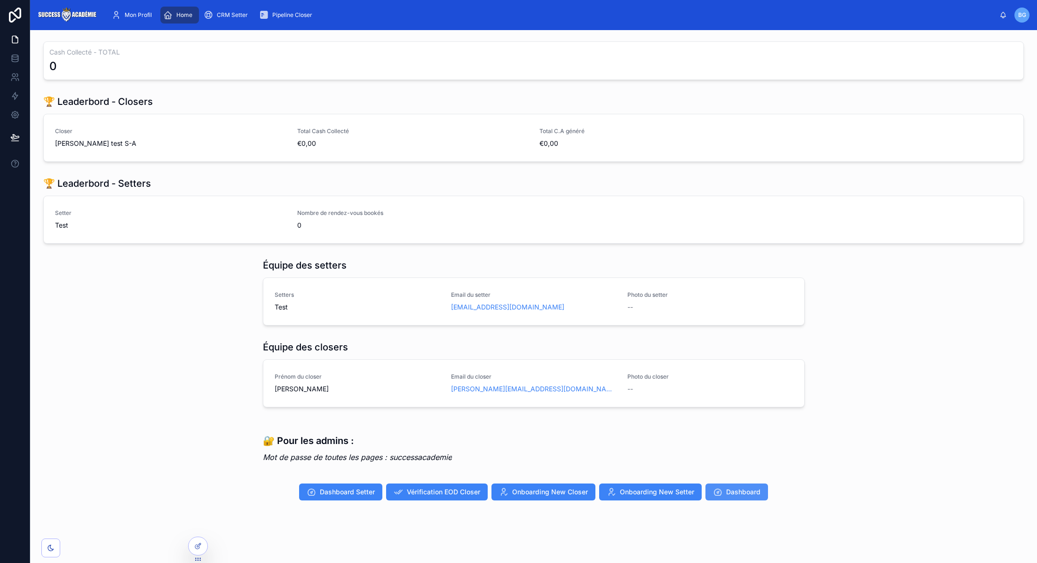
click at [691, 375] on span "Dashboard" at bounding box center [743, 491] width 34 height 9
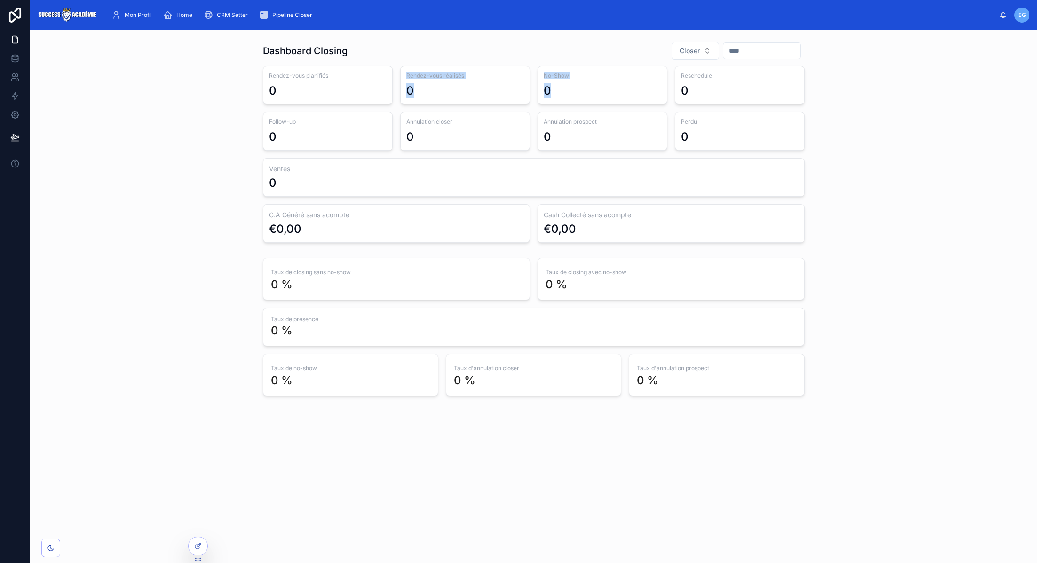
drag, startPoint x: 285, startPoint y: 94, endPoint x: 588, endPoint y: 99, distance: 302.9
click at [588, 99] on div "Rendez-vous planifiés 0 Rendez-vous réalisés 0 No-Show 0 Reschedule 0 Follow-up…" at bounding box center [534, 231] width 542 height 330
click at [691, 207] on div "Cash Collecté sans acompte €0,00" at bounding box center [671, 223] width 267 height 39
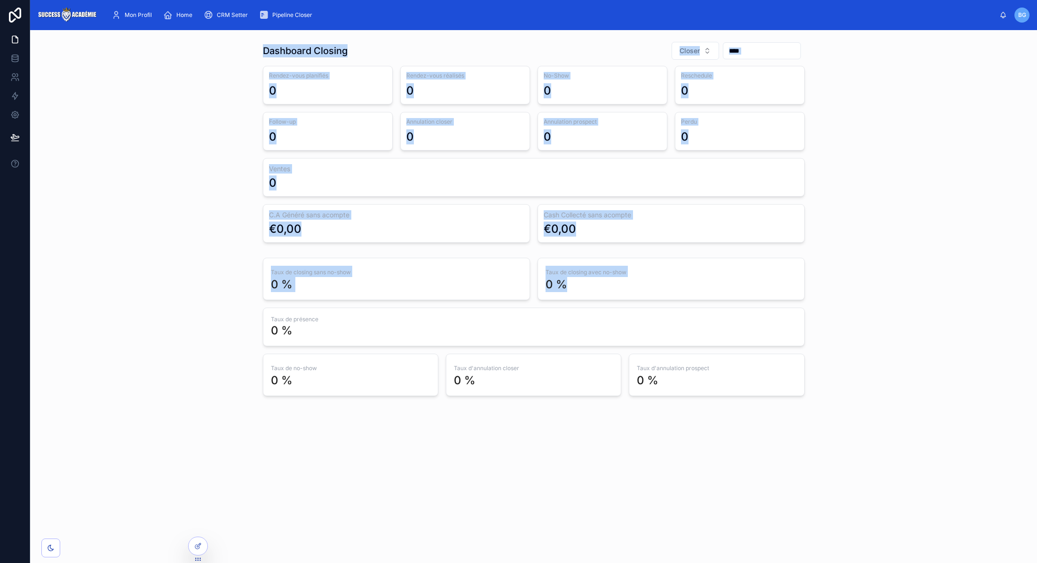
drag, startPoint x: 208, startPoint y: 52, endPoint x: 633, endPoint y: 287, distance: 485.2
click at [633, 285] on div "Dashboard Closing Closer Rendez-vous planifiés 0 Rendez-vous réalisés 0 No-Show…" at bounding box center [534, 219] width 992 height 362
